Goal: Transaction & Acquisition: Download file/media

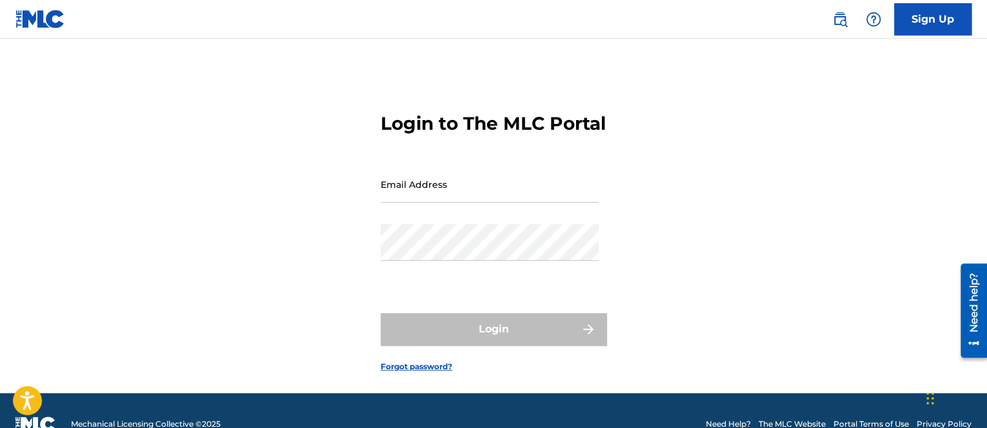
click at [532, 203] on input "Email Address" at bounding box center [490, 184] width 218 height 37
type input "[EMAIL_ADDRESS][DOMAIN_NAME]"
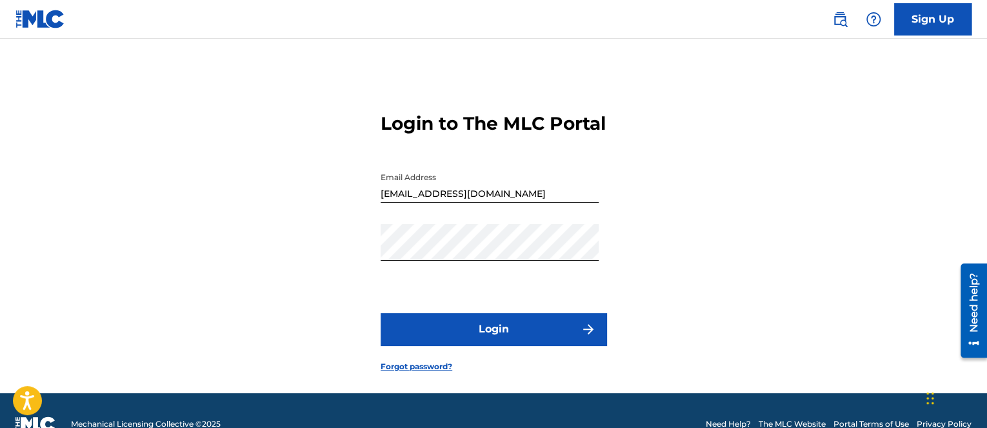
click at [596, 337] on img "submit" at bounding box center [588, 328] width 15 height 15
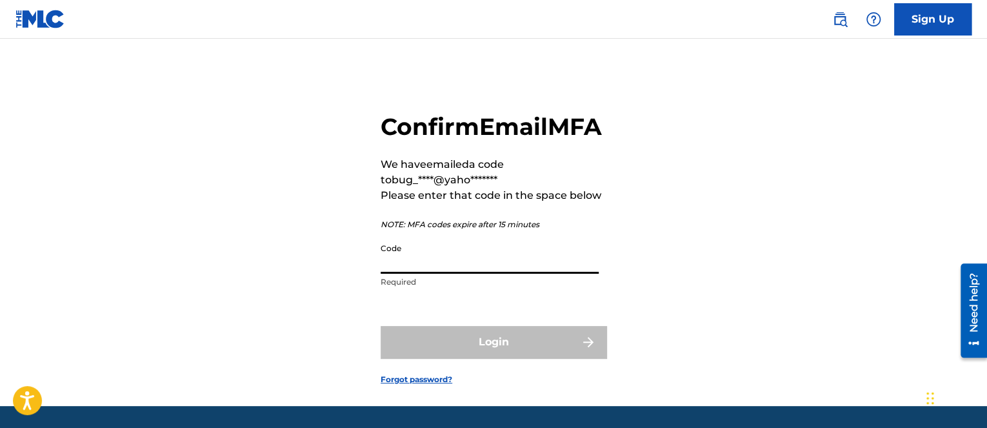
click at [513, 274] on input "Code" at bounding box center [490, 255] width 218 height 37
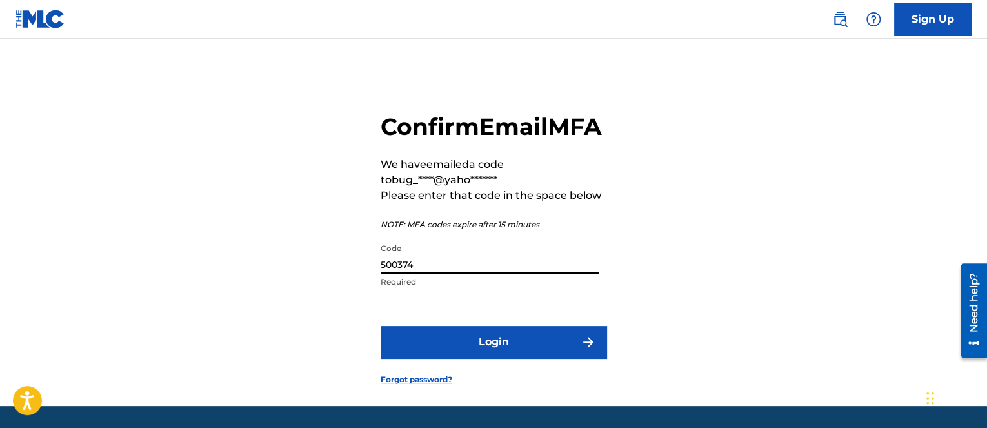
type input "500374"
click at [381, 326] on button "Login" at bounding box center [494, 342] width 226 height 32
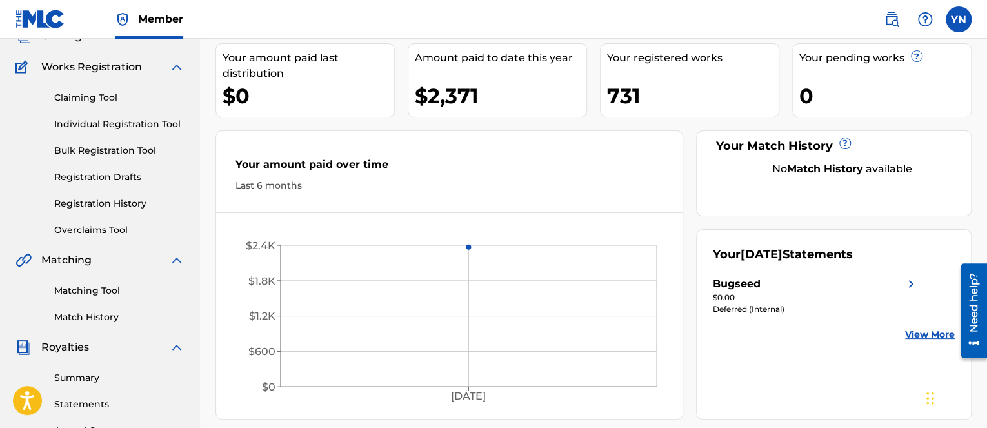
scroll to position [129, 0]
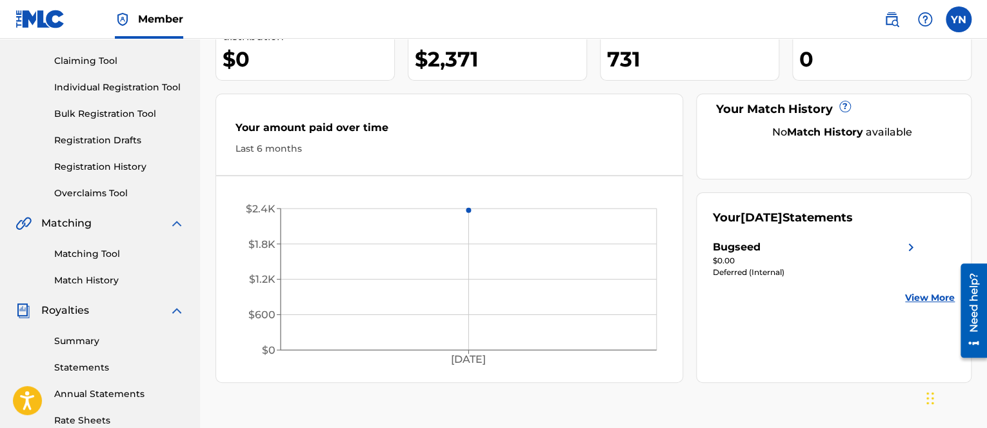
click at [108, 250] on link "Matching Tool" at bounding box center [119, 254] width 130 height 14
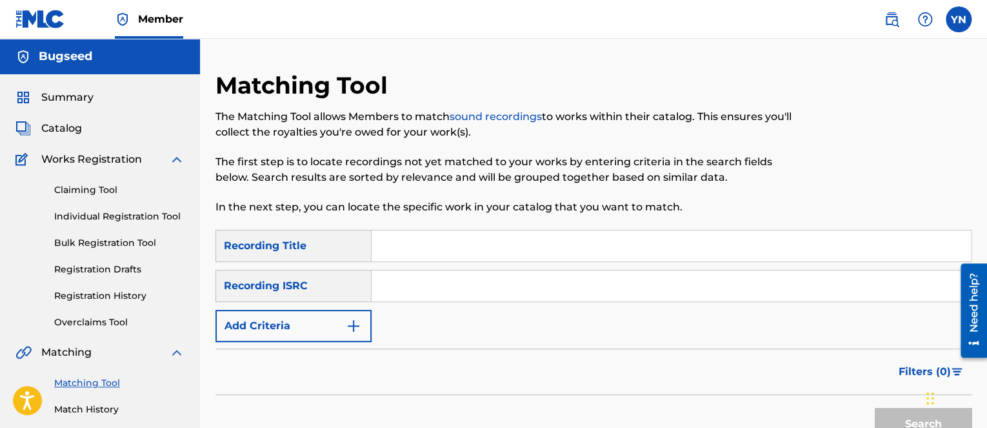
click at [397, 246] on input "Search Form" at bounding box center [671, 245] width 599 height 31
click at [106, 250] on div "Claiming Tool Individual Registration Tool Bulk Registration Tool Registration …" at bounding box center [99, 248] width 169 height 162
click at [103, 246] on link "Bulk Registration Tool" at bounding box center [119, 243] width 130 height 14
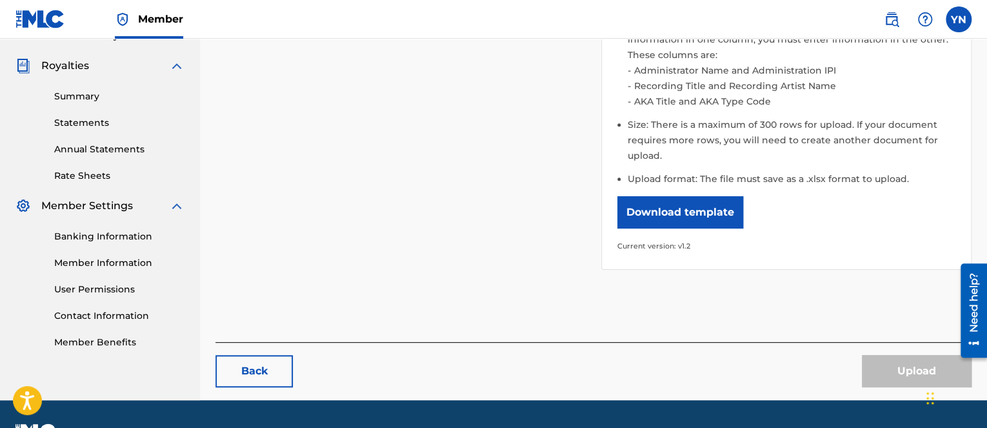
scroll to position [387, 0]
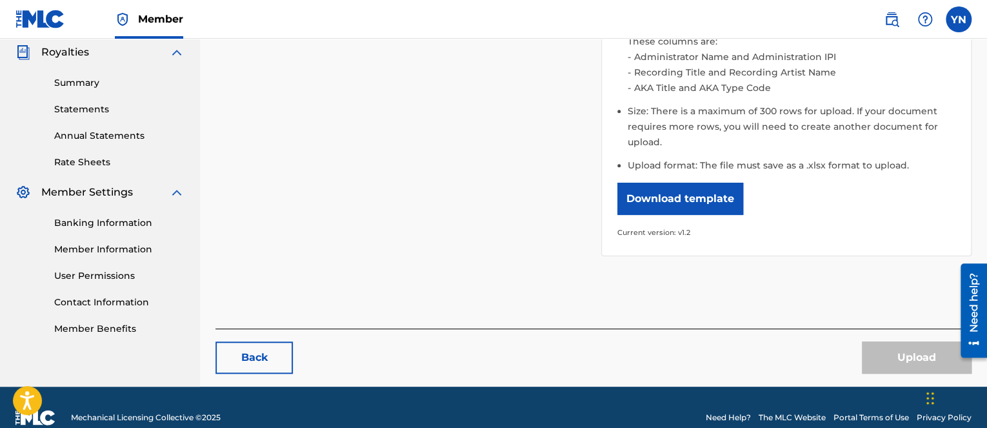
click at [656, 204] on button "Download template" at bounding box center [680, 199] width 126 height 32
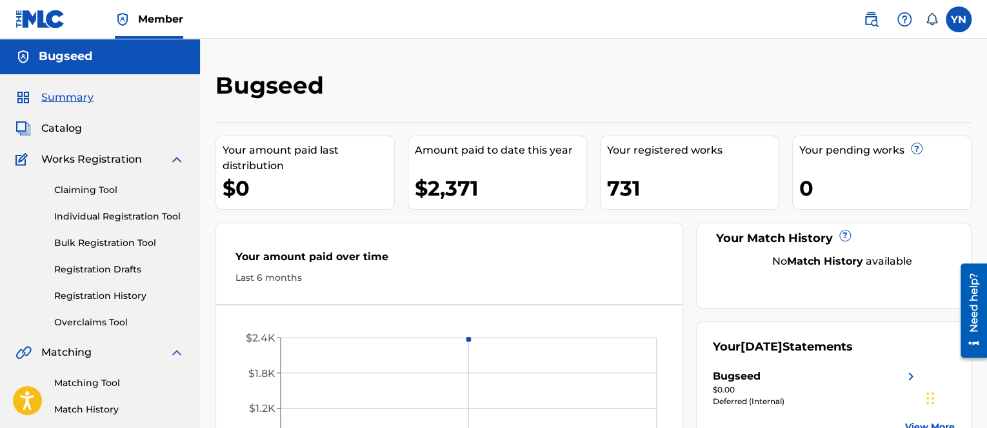
click at [64, 128] on span "Catalog" at bounding box center [61, 128] width 41 height 15
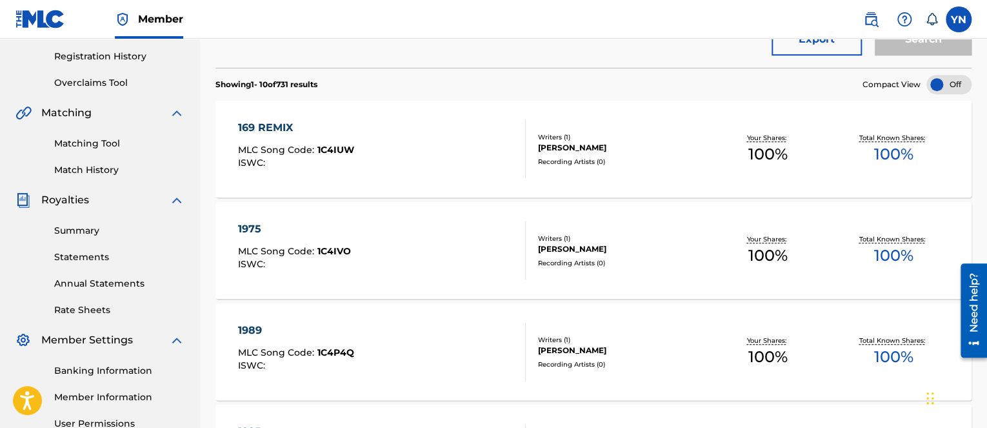
scroll to position [387, 0]
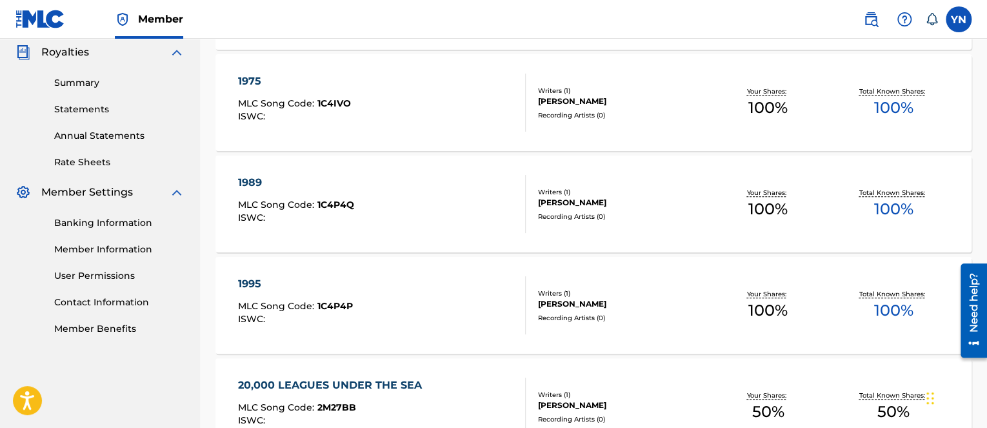
click at [399, 112] on div "1975 MLC Song Code : 1C4IVO ISWC :" at bounding box center [381, 103] width 287 height 58
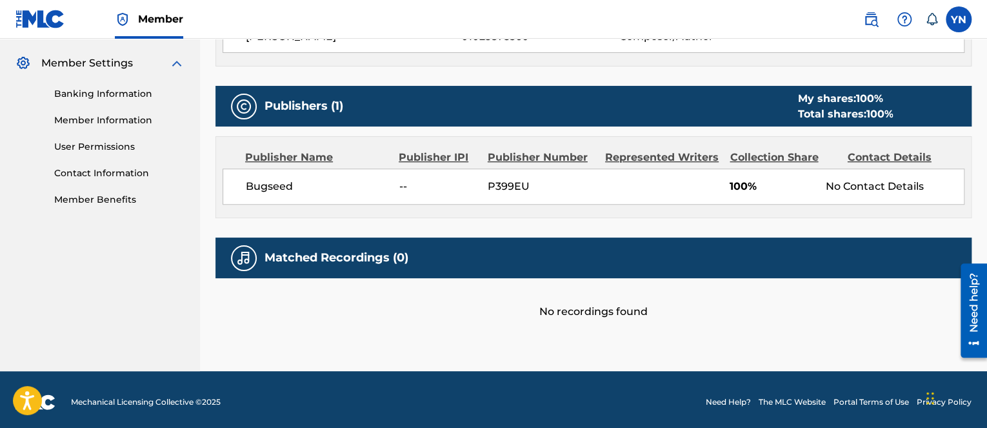
scroll to position [520, 0]
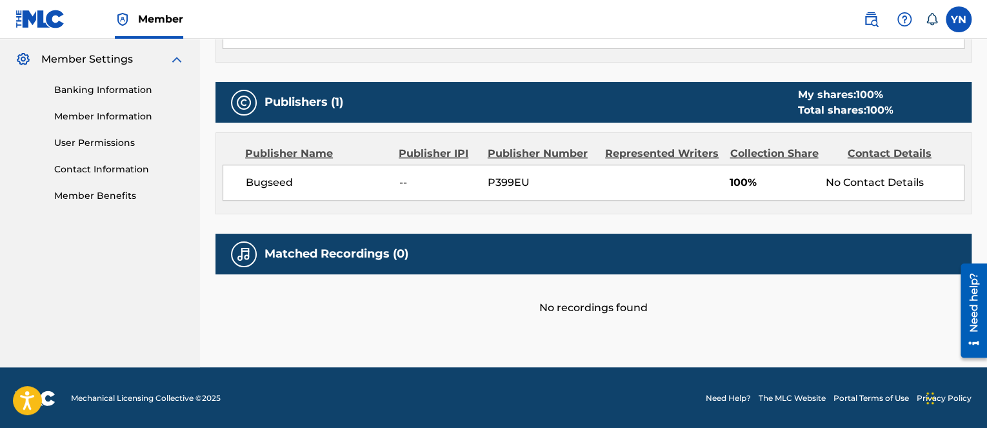
drag, startPoint x: 410, startPoint y: 147, endPoint x: 627, endPoint y: 312, distance: 273.0
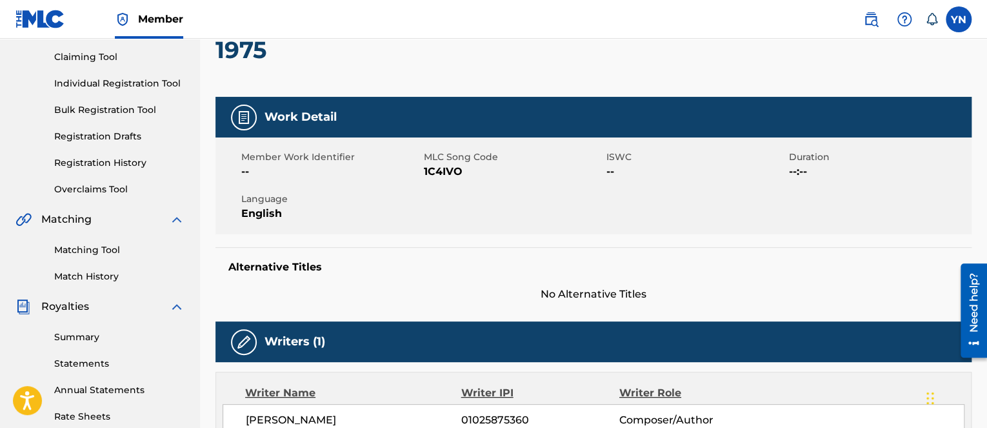
scroll to position [0, 0]
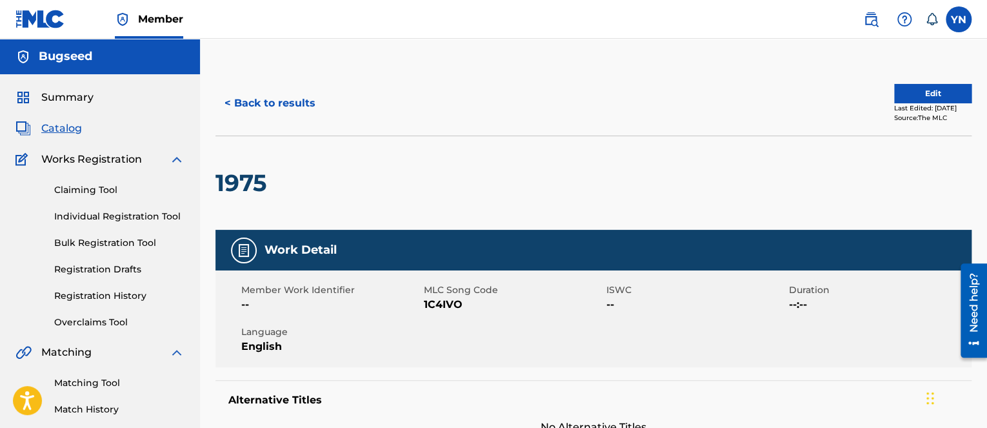
click at [61, 132] on span "Catalog" at bounding box center [61, 128] width 41 height 15
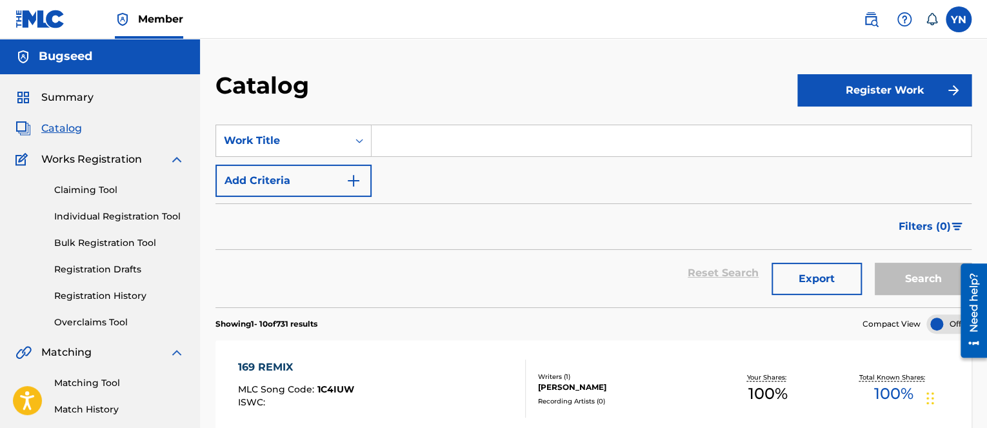
click at [103, 240] on link "Bulk Registration Tool" at bounding box center [119, 243] width 130 height 14
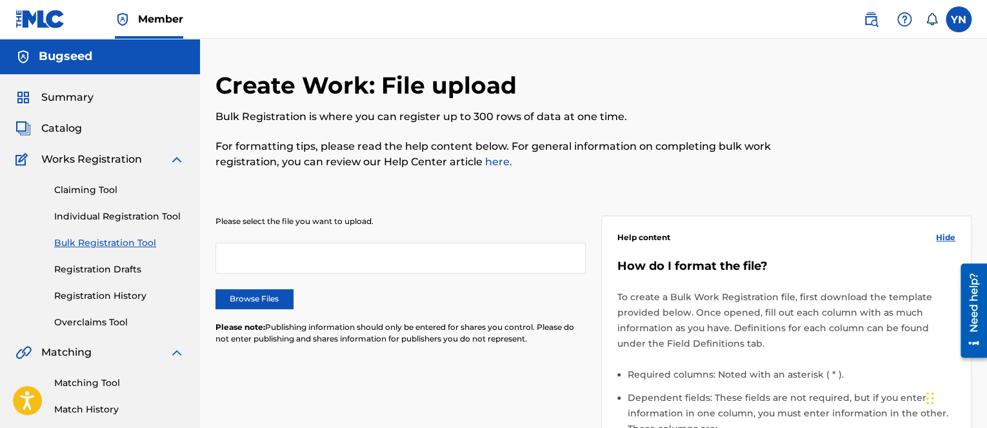
click at [363, 260] on div at bounding box center [400, 258] width 370 height 31
click at [95, 188] on link "Claiming Tool" at bounding box center [119, 190] width 130 height 14
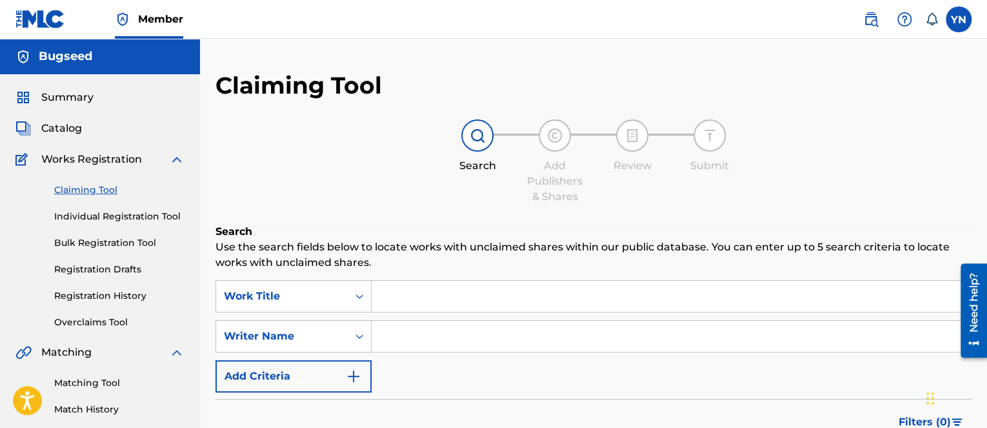
click at [70, 130] on span "Catalog" at bounding box center [61, 128] width 41 height 15
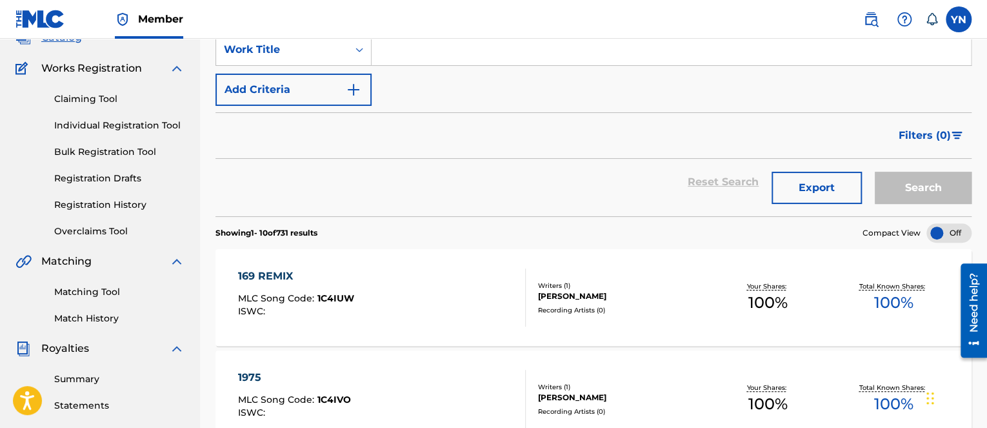
scroll to position [129, 0]
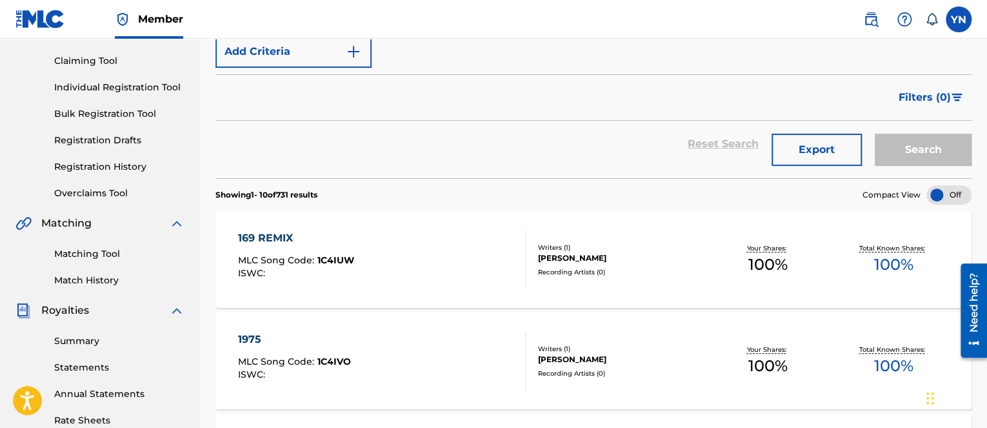
click at [830, 152] on button "Export" at bounding box center [816, 150] width 90 height 32
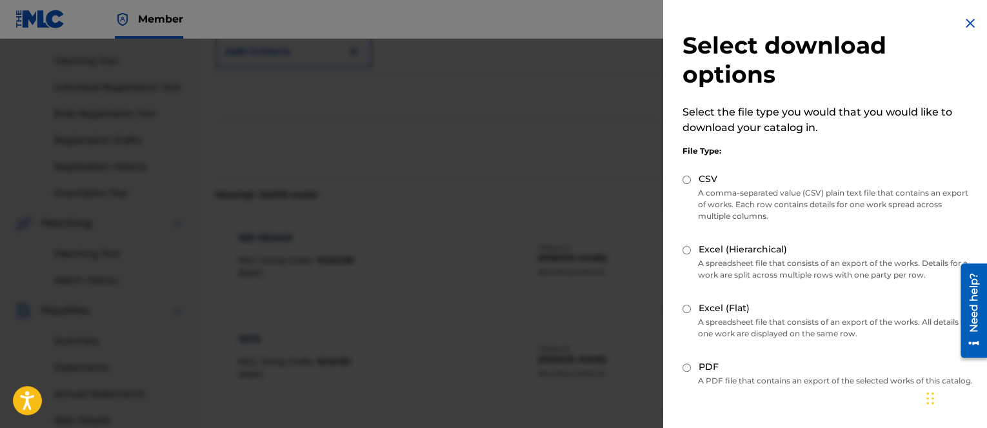
scroll to position [83, 0]
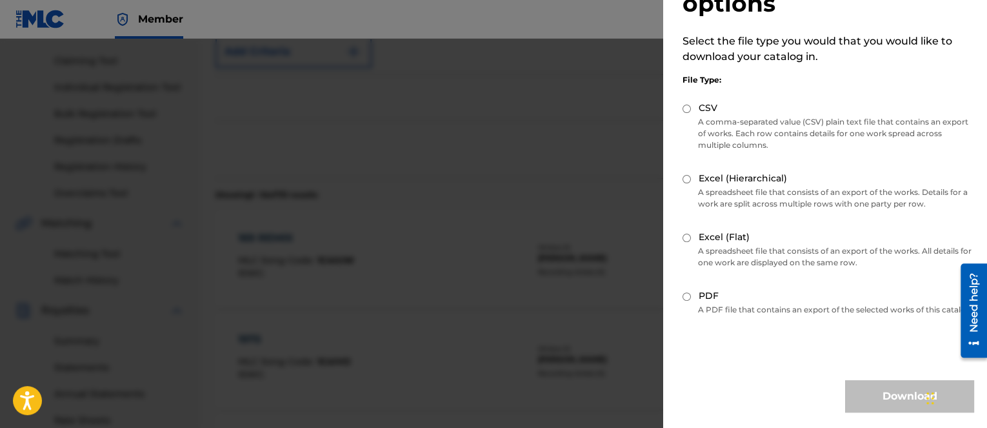
click at [687, 104] on input "CSV" at bounding box center [686, 108] width 8 height 8
radio input "true"
click at [856, 386] on button "Download" at bounding box center [909, 396] width 129 height 32
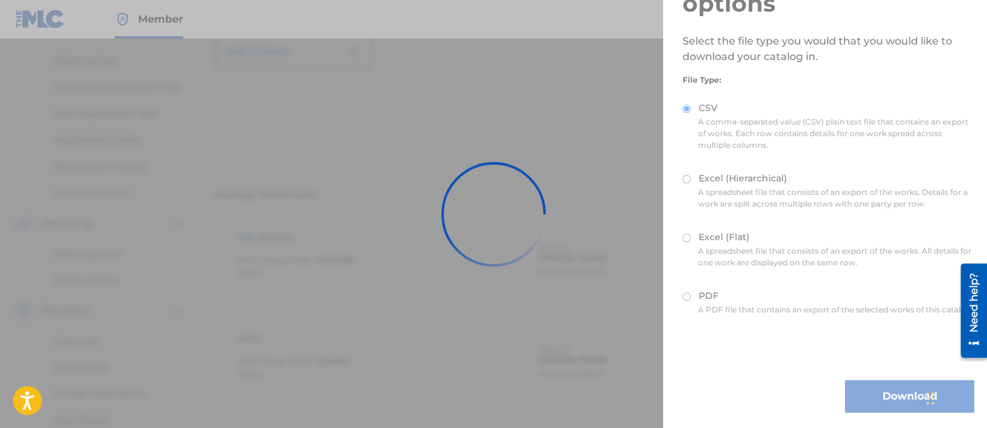
scroll to position [0, 0]
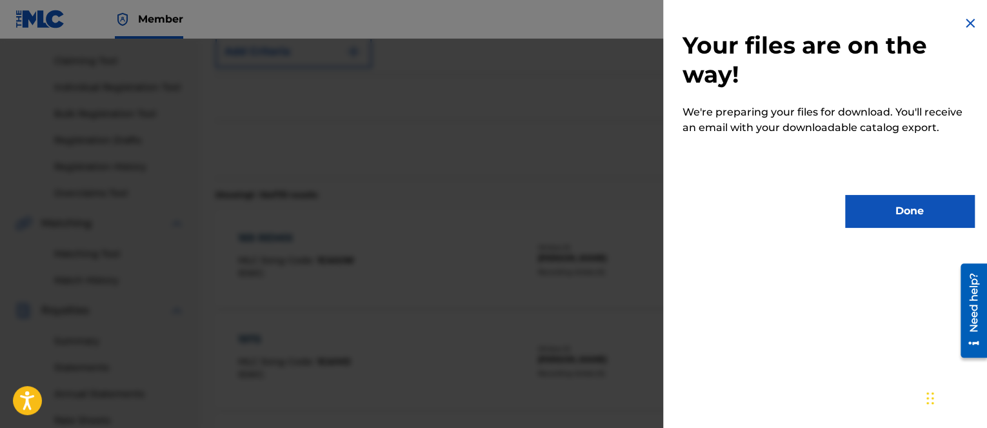
click at [892, 207] on button "Done" at bounding box center [909, 211] width 129 height 32
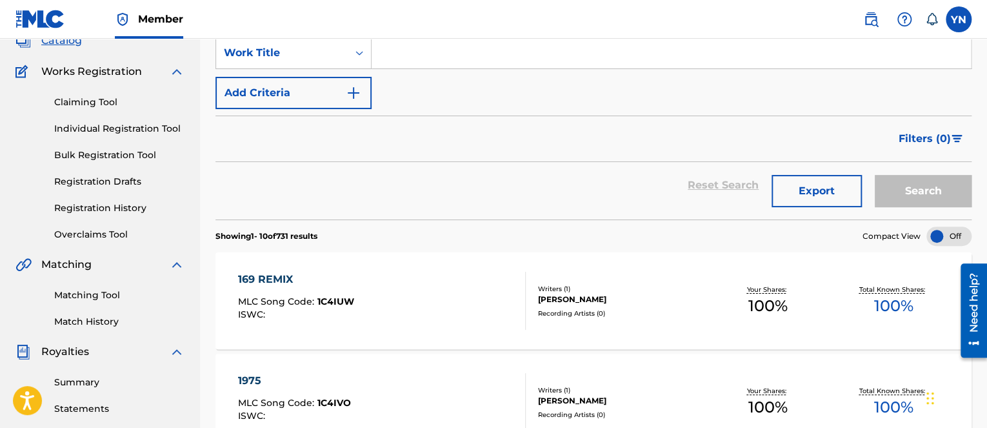
drag, startPoint x: 777, startPoint y: 188, endPoint x: 747, endPoint y: 157, distance: 42.9
